Goal: Navigation & Orientation: Understand site structure

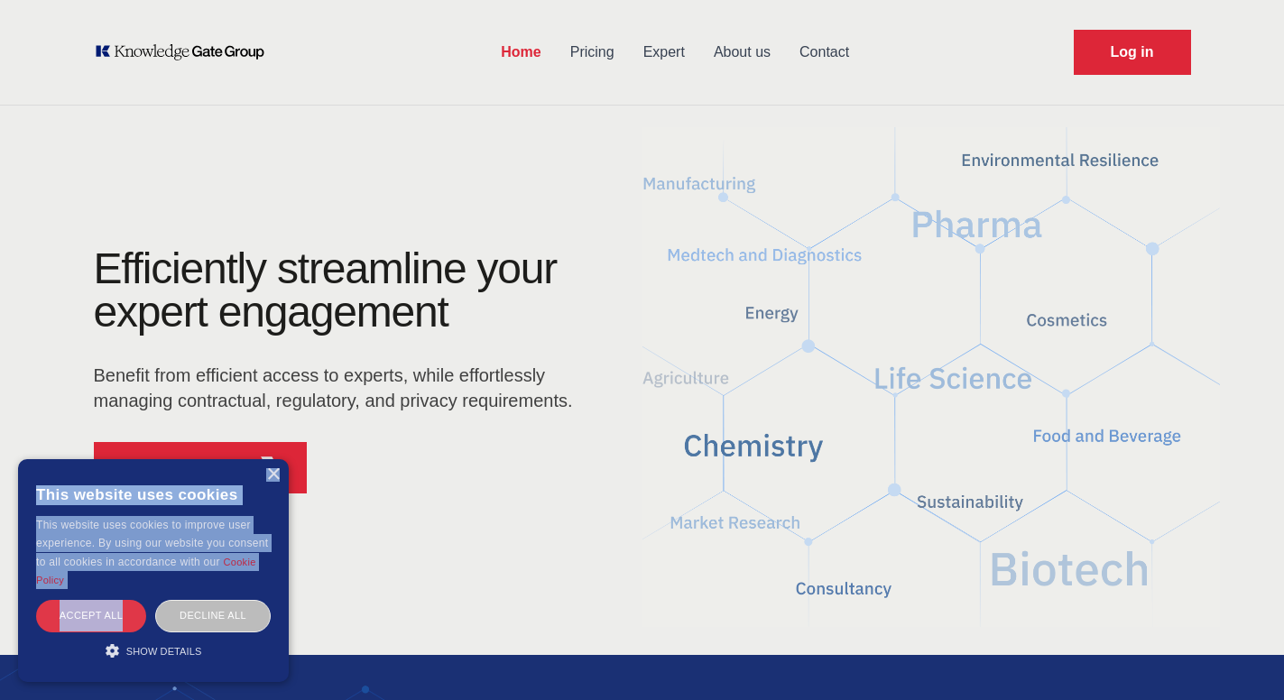
click at [69, 616] on div "Accept all" at bounding box center [91, 616] width 110 height 32
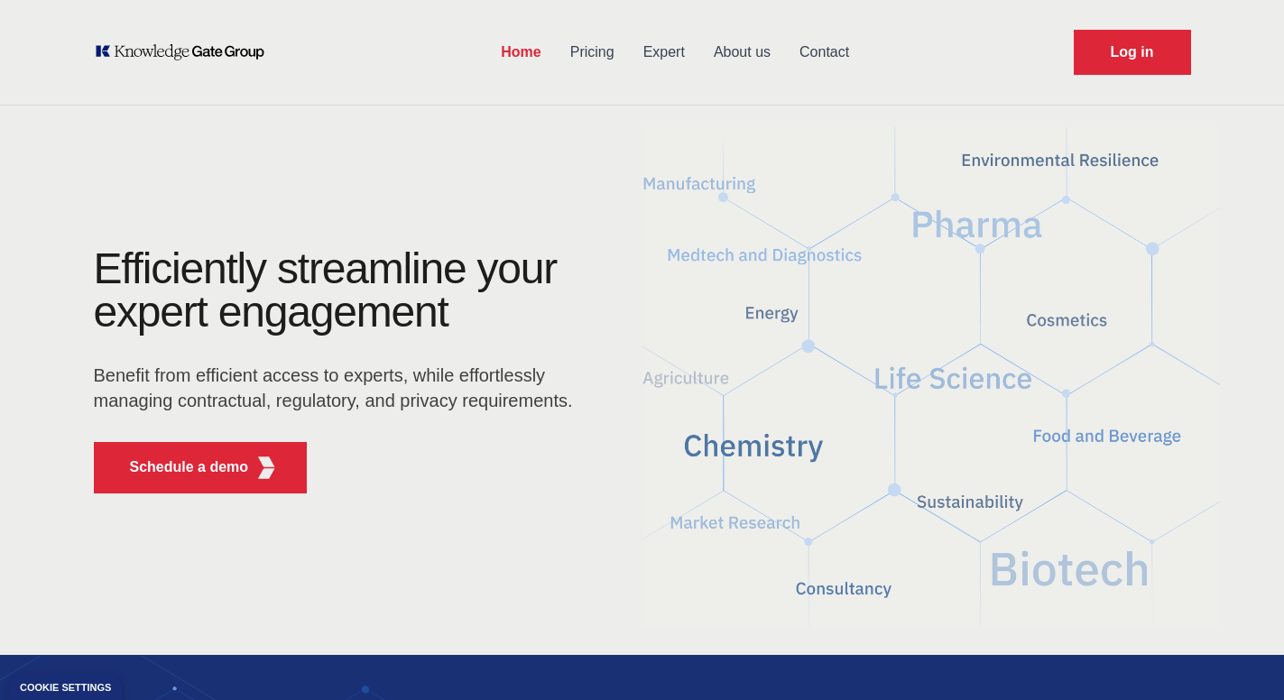
click at [662, 35] on link "Expert" at bounding box center [664, 52] width 70 height 47
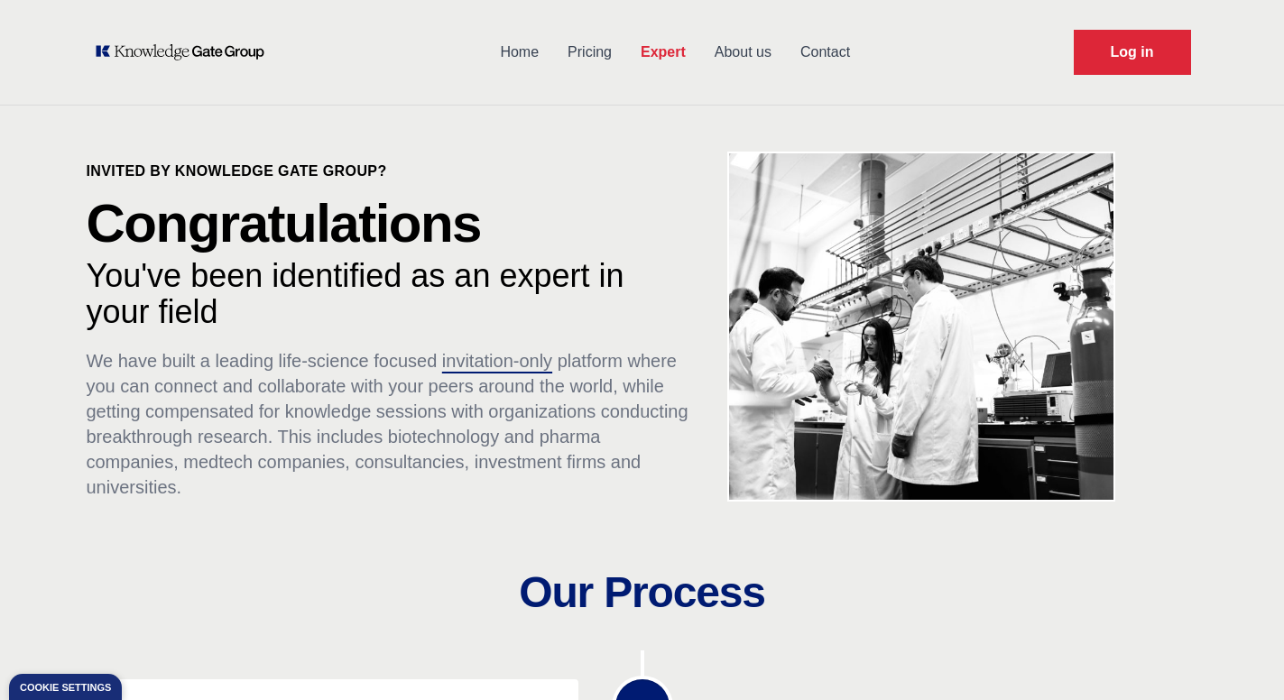
click at [724, 47] on link "About us" at bounding box center [743, 52] width 86 height 47
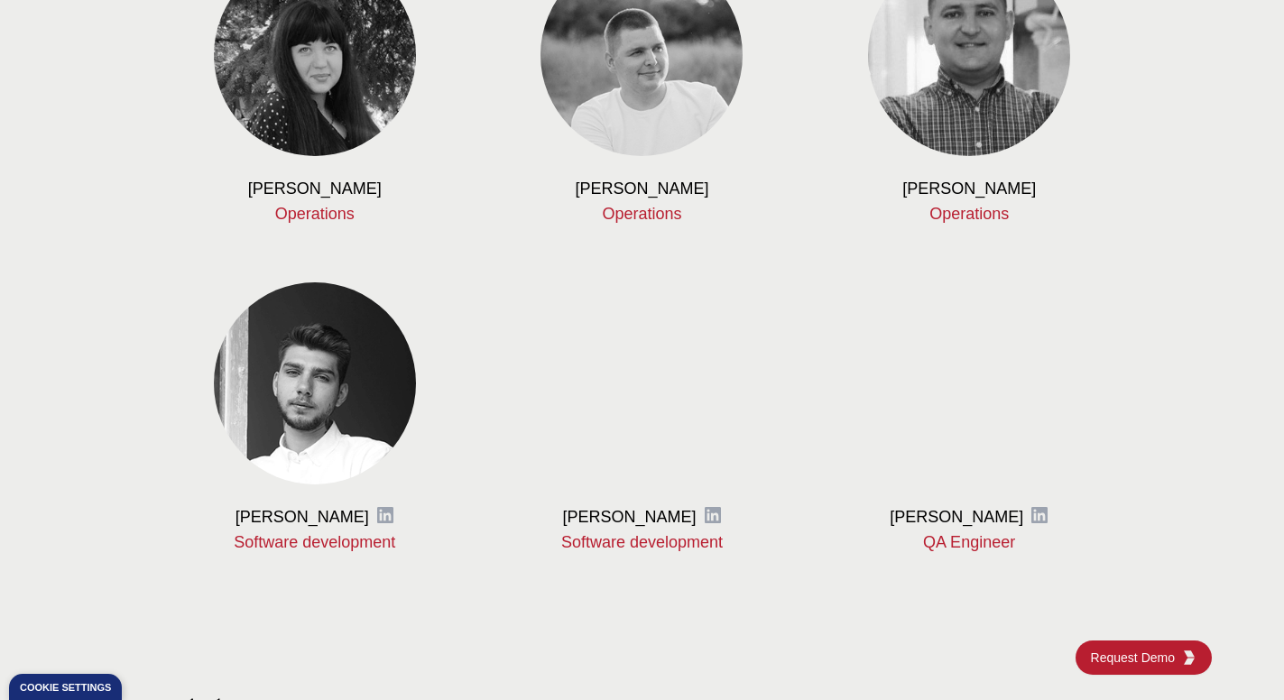
scroll to position [2330, 0]
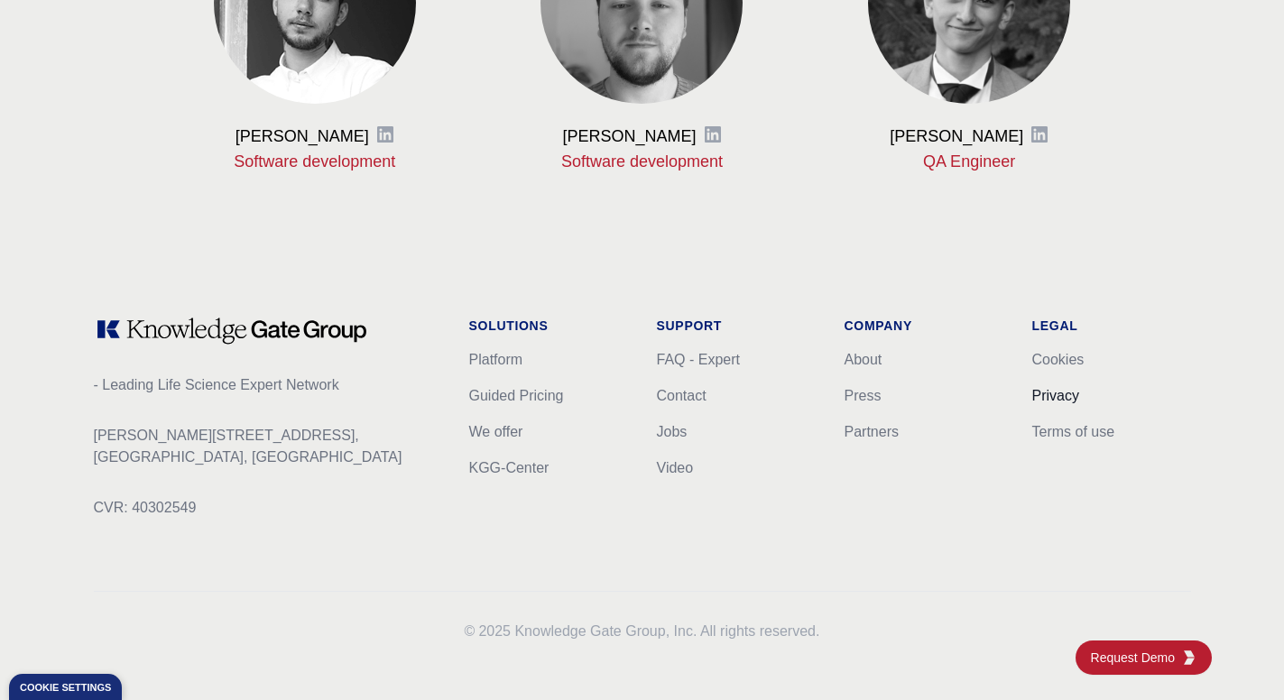
click at [1040, 397] on link "Privacy" at bounding box center [1055, 395] width 47 height 15
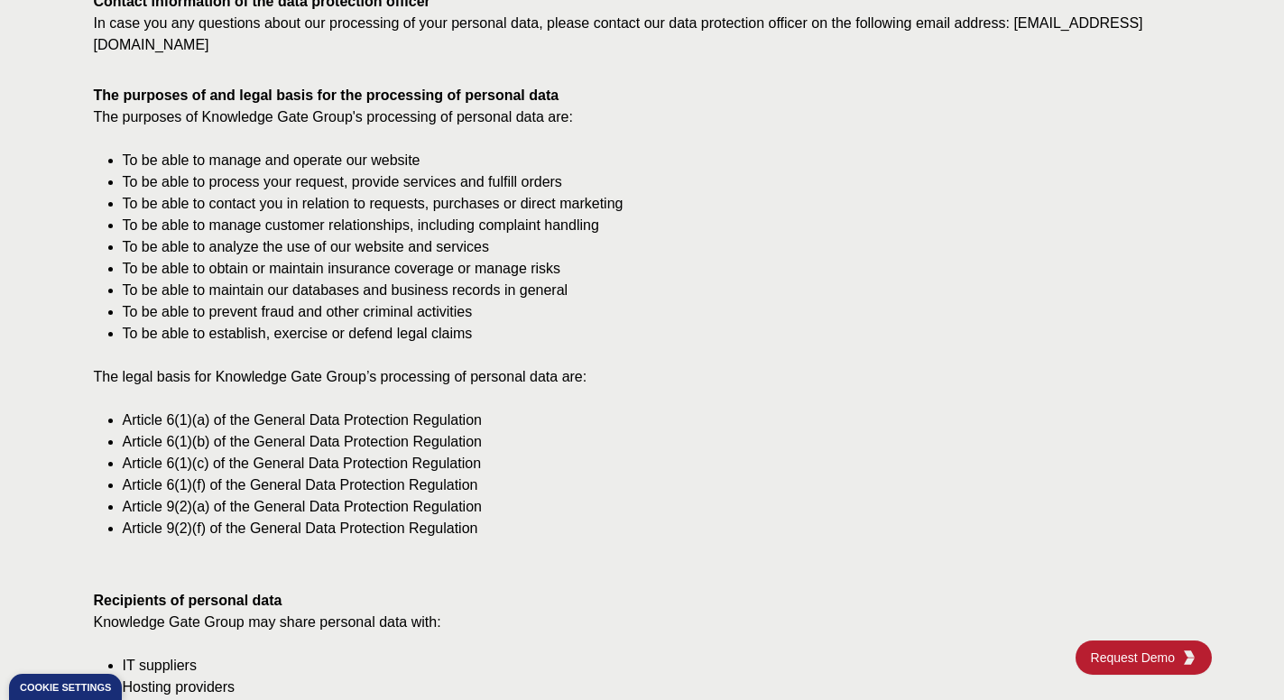
scroll to position [780, 0]
